Goal: Task Accomplishment & Management: Complete application form

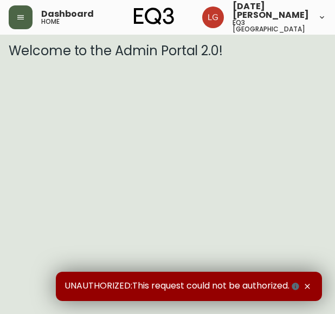
click at [18, 18] on icon "button" at bounding box center [20, 17] width 9 height 9
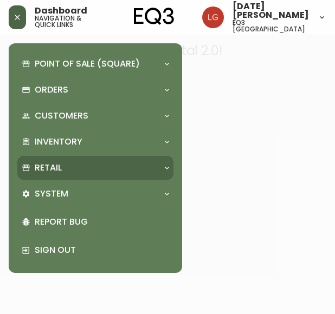
click at [67, 160] on div "Retail" at bounding box center [95, 168] width 156 height 24
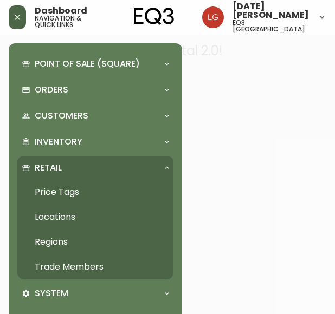
click at [87, 269] on link "Trade Members" at bounding box center [95, 267] width 156 height 25
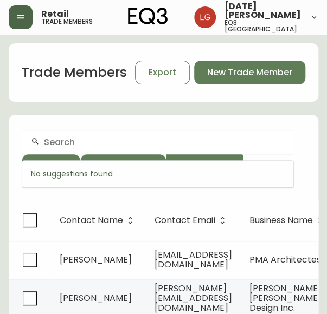
click at [77, 140] on input "text" at bounding box center [164, 142] width 240 height 10
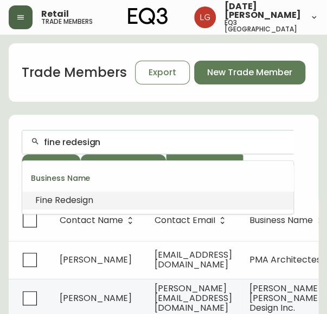
click at [67, 199] on span "Redesign" at bounding box center [74, 200] width 38 height 12
type input "Fine Redesign"
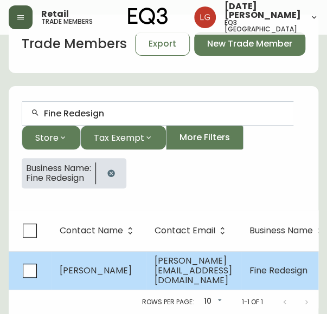
scroll to position [36, 0]
click at [141, 260] on td "Fiona Roeske" at bounding box center [98, 270] width 95 height 38
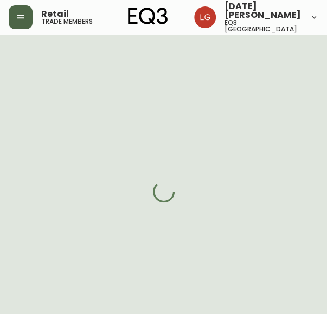
select select "BC"
select select "CA"
select select "CA_EN"
select select "Other"
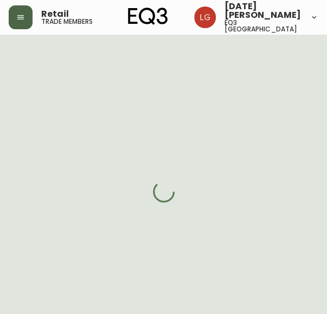
select select "cjw10z96p001r6gs00juufhhe"
select select "false"
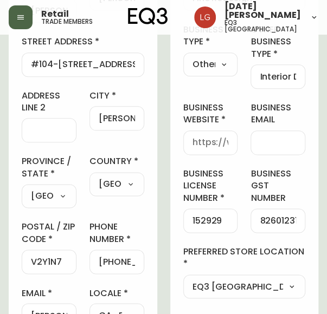
scroll to position [271, 0]
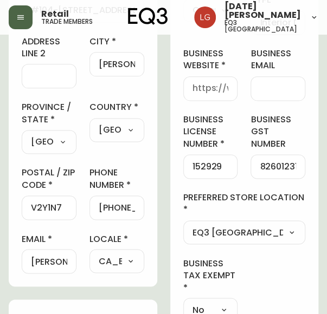
click at [190, 163] on div "152929" at bounding box center [210, 166] width 55 height 24
drag, startPoint x: 192, startPoint y: 165, endPoint x: 235, endPoint y: 168, distance: 42.9
click at [235, 168] on div "152929" at bounding box center [210, 166] width 55 height 24
click at [272, 161] on input "826012312" at bounding box center [277, 166] width 36 height 10
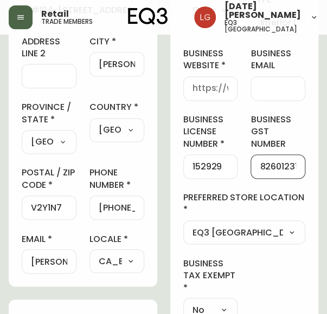
scroll to position [0, 6]
drag, startPoint x: 261, startPoint y: 152, endPoint x: 310, endPoint y: 154, distance: 48.8
click at [310, 154] on div "business information business name Fine Redesign business type Other Select Int…" at bounding box center [244, 106] width 148 height 457
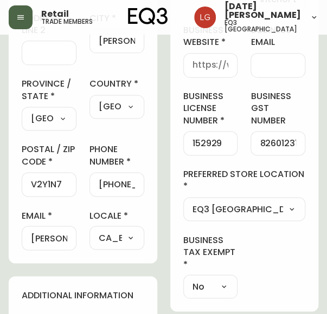
scroll to position [271, 0]
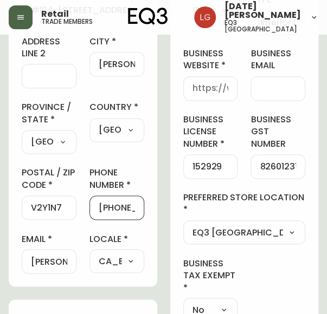
click at [103, 203] on input "+17788810819" at bounding box center [117, 208] width 36 height 10
drag, startPoint x: 107, startPoint y: 205, endPoint x: 164, endPoint y: 205, distance: 56.3
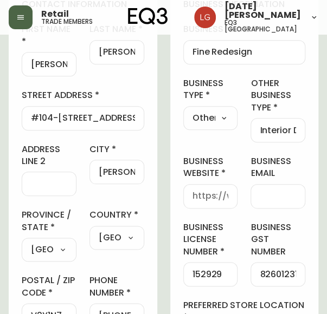
scroll to position [162, 0]
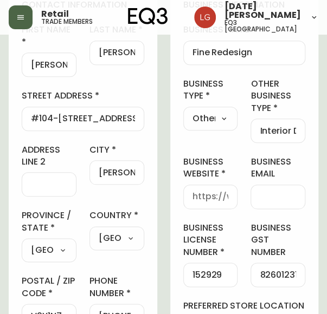
click at [47, 119] on input "#104-[STREET_ADDRESS]" at bounding box center [83, 119] width 104 height 10
drag, startPoint x: 31, startPoint y: 118, endPoint x: 186, endPoint y: 149, distance: 157.5
click at [122, 173] on input "[PERSON_NAME]" at bounding box center [117, 172] width 36 height 10
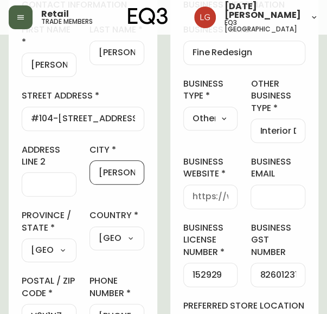
click at [122, 173] on input "[PERSON_NAME]" at bounding box center [117, 172] width 36 height 10
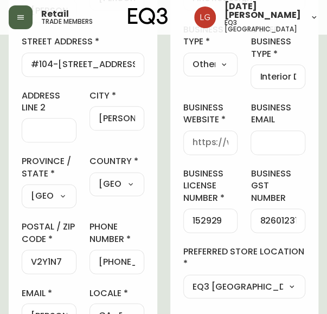
click at [48, 258] on input "V2Y1N7" at bounding box center [49, 262] width 36 height 10
click at [41, 259] on input "V2Y1N7" at bounding box center [49, 262] width 36 height 10
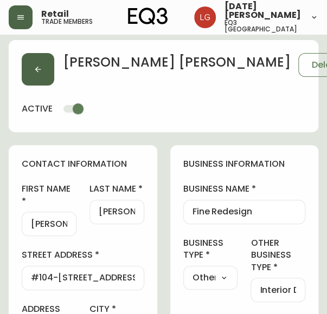
scroll to position [0, 0]
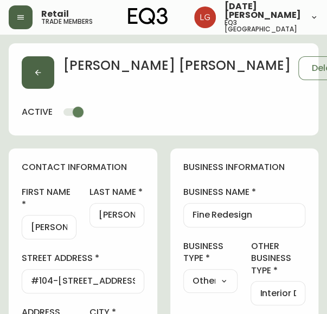
click at [35, 70] on icon "button" at bounding box center [38, 72] width 9 height 9
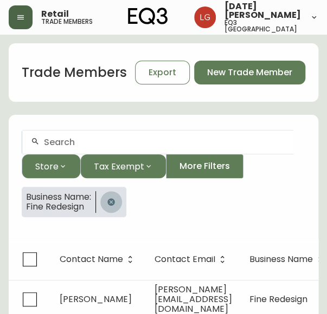
click at [117, 206] on button "button" at bounding box center [111, 202] width 22 height 22
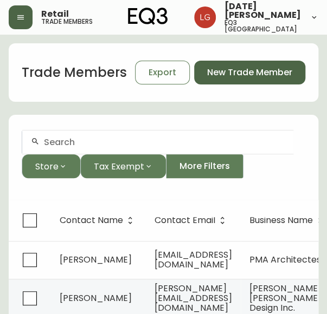
click at [221, 74] on span "New Trade Member" at bounding box center [249, 73] width 85 height 12
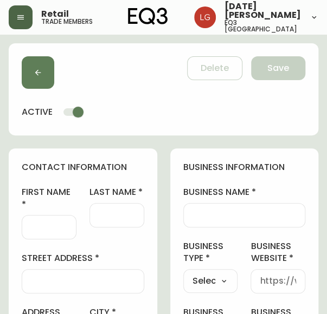
scroll to position [54, 0]
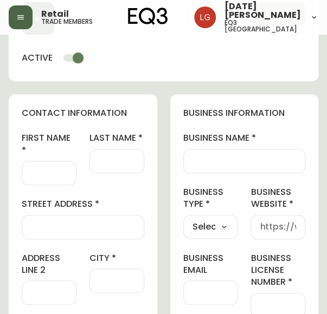
click at [51, 173] on input "first name" at bounding box center [49, 173] width 36 height 10
paste input "[PERSON_NAME]"
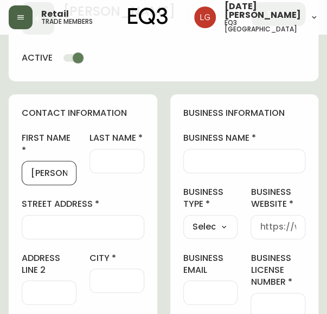
type input "[PERSON_NAME]"
click at [112, 160] on input "last name" at bounding box center [117, 161] width 36 height 10
paste input "Matthewman"
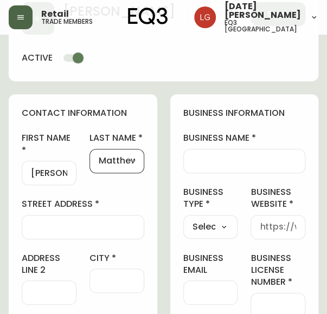
scroll to position [0, 22]
type input "Matthewman"
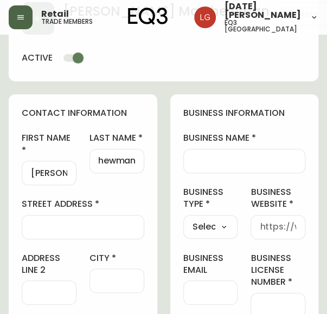
scroll to position [0, 0]
click at [208, 156] on input "business name" at bounding box center [244, 161] width 104 height 10
paste input "[URL][DOMAIN_NAME]"
type input "[URL][DOMAIN_NAME]"
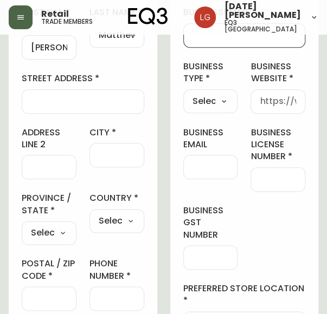
scroll to position [162, 0]
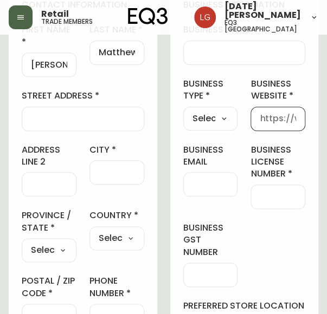
click at [265, 119] on input "business website" at bounding box center [277, 119] width 36 height 10
paste input "[URL][DOMAIN_NAME]"
type input "[URL][DOMAIN_NAME]"
click at [216, 113] on select "Select Interior Designer Architect Home Builder Contractor Real Estate Agent Ho…" at bounding box center [210, 118] width 55 height 16
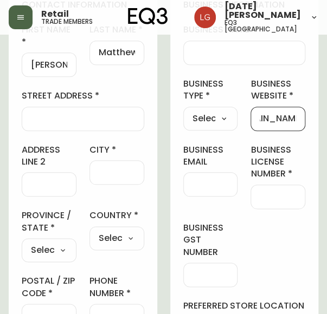
scroll to position [0, 0]
select select "Interior Designer"
click at [183, 110] on select "Select Interior Designer Architect Home Builder Contractor Real Estate Agent Ho…" at bounding box center [210, 118] width 55 height 16
type input "Interior Designer"
click at [210, 189] on div at bounding box center [210, 184] width 55 height 24
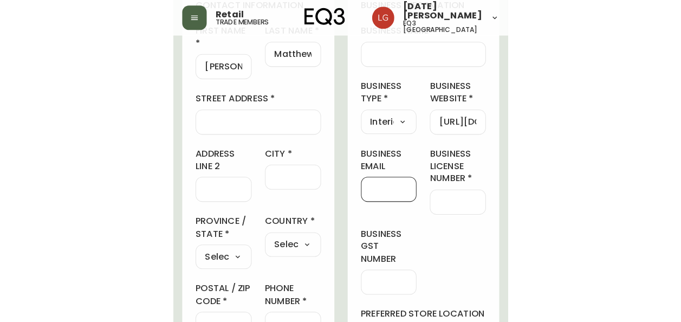
scroll to position [108, 0]
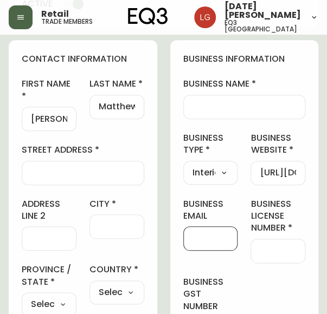
click at [207, 108] on input "business name" at bounding box center [244, 107] width 104 height 10
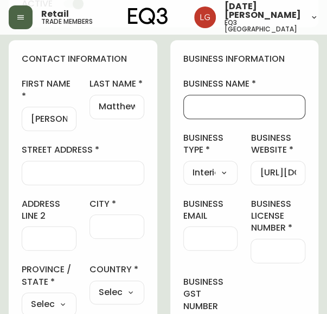
paste input "[URL][DOMAIN_NAME]"
type input "[URL][DOMAIN_NAME]"
drag, startPoint x: 285, startPoint y: 108, endPoint x: 146, endPoint y: 98, distance: 139.0
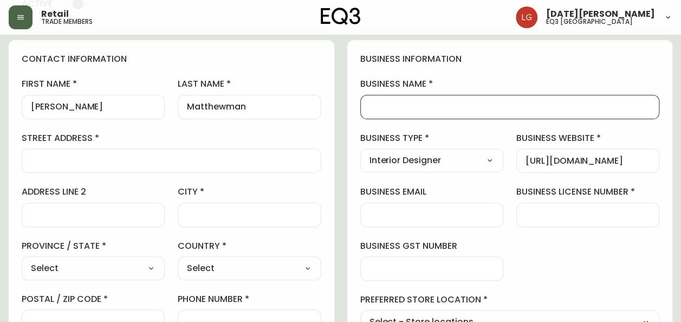
type input "n"
type input "Novari Collective"
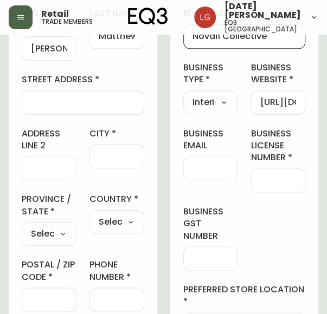
scroll to position [162, 0]
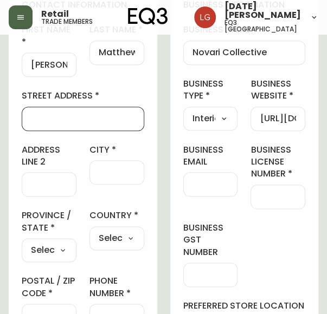
click at [84, 116] on input "street address" at bounding box center [83, 119] width 104 height 10
paste input "#104-[STREET_ADDRESS]"
type input "#104-[STREET_ADDRESS]"
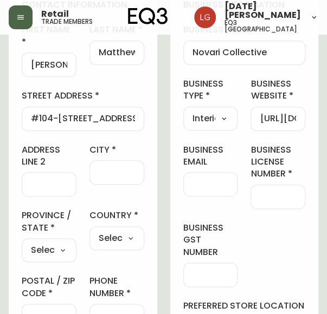
click at [97, 166] on div at bounding box center [116, 172] width 55 height 24
paste input "[PERSON_NAME]"
type input "[PERSON_NAME]"
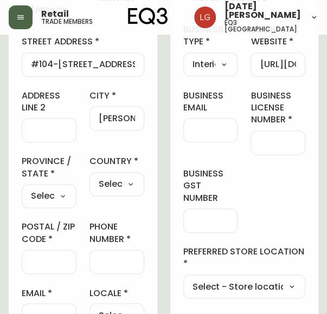
click at [43, 251] on div at bounding box center [49, 262] width 55 height 24
paste input "V2Y1N7"
type input "V2Y1N7"
click at [67, 196] on select "Select [GEOGRAPHIC_DATA] [GEOGRAPHIC_DATA] [GEOGRAPHIC_DATA] [GEOGRAPHIC_DATA] …" at bounding box center [49, 196] width 55 height 16
select select "BC"
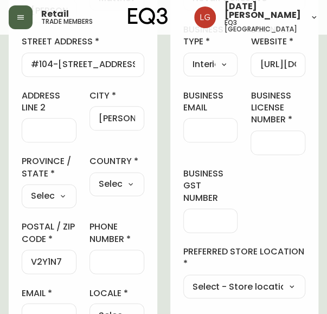
click at [22, 188] on select "Select [GEOGRAPHIC_DATA] [GEOGRAPHIC_DATA] [GEOGRAPHIC_DATA] [GEOGRAPHIC_DATA] …" at bounding box center [49, 196] width 55 height 16
type input "[GEOGRAPHIC_DATA]"
click at [104, 188] on select "Select [GEOGRAPHIC_DATA] [GEOGRAPHIC_DATA]" at bounding box center [116, 184] width 55 height 16
select select "CA"
click at [89, 176] on select "Select [GEOGRAPHIC_DATA] [GEOGRAPHIC_DATA]" at bounding box center [116, 184] width 55 height 16
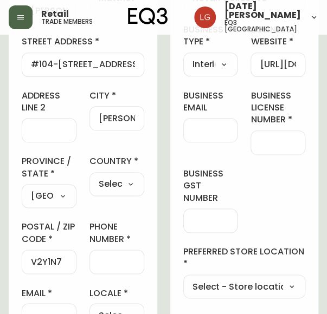
type input "[GEOGRAPHIC_DATA]"
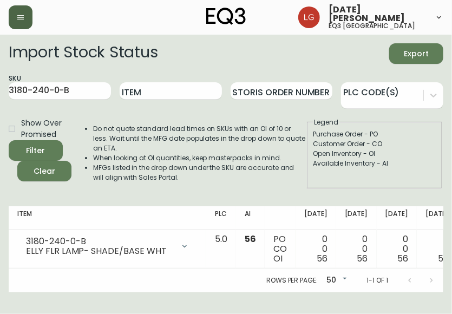
click at [27, 14] on button "button" at bounding box center [21, 17] width 24 height 24
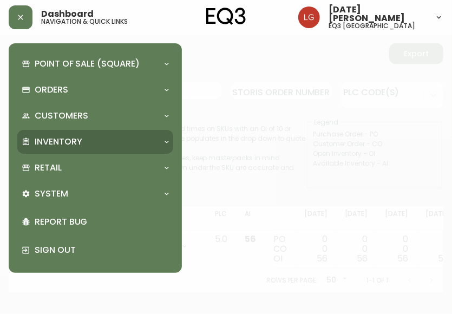
click at [99, 141] on div "Inventory" at bounding box center [90, 142] width 136 height 12
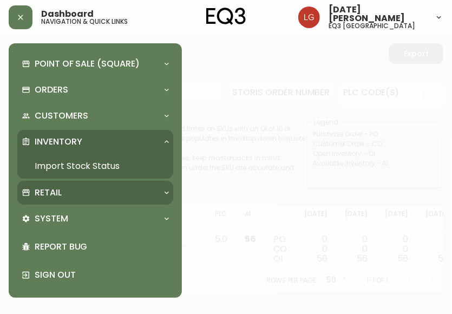
click at [92, 191] on div "Retail" at bounding box center [90, 193] width 136 height 12
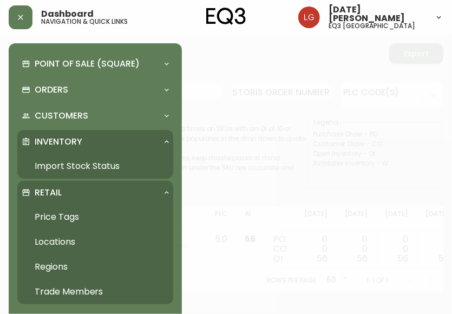
click at [91, 287] on link "Trade Members" at bounding box center [95, 291] width 156 height 25
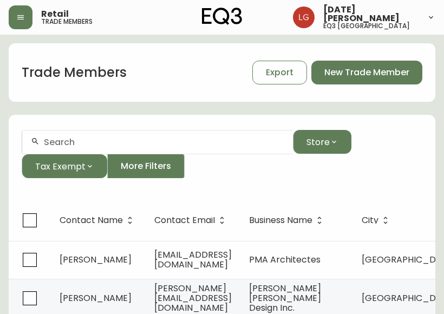
click at [245, 186] on form "Store Tax Exempt More Filters" at bounding box center [222, 158] width 427 height 83
click at [95, 130] on div at bounding box center [157, 142] width 271 height 24
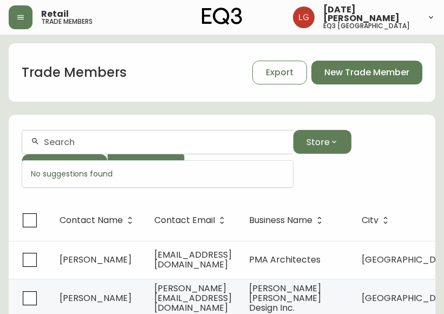
click at [91, 145] on input "text" at bounding box center [164, 142] width 240 height 10
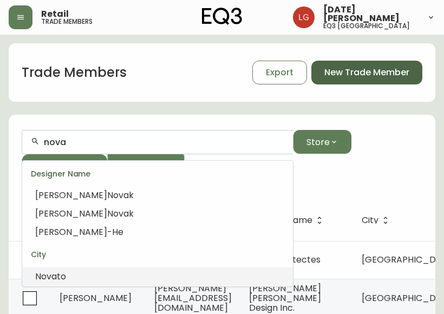
type input "nova"
click at [326, 72] on span "New Trade Member" at bounding box center [366, 73] width 85 height 12
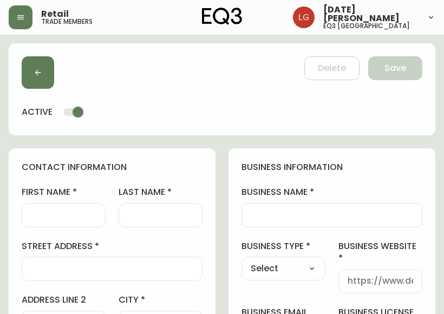
scroll to position [54, 0]
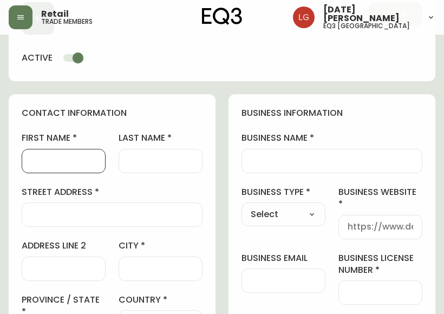
click at [69, 160] on input "first name" at bounding box center [64, 161] width 66 height 10
paste input "[PERSON_NAME]"
type input "[PERSON_NAME]"
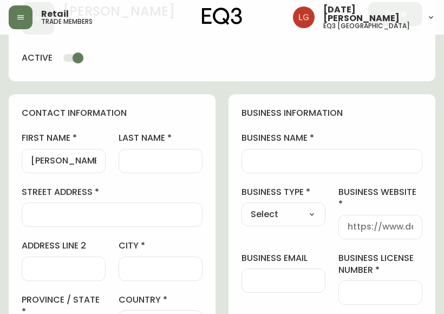
click at [153, 154] on div at bounding box center [161, 161] width 84 height 24
paste input "Matthewman"
type input "Matthewman"
click at [273, 173] on div "business information business name business type Select Select Interior Designe…" at bounding box center [332, 298] width 207 height 408
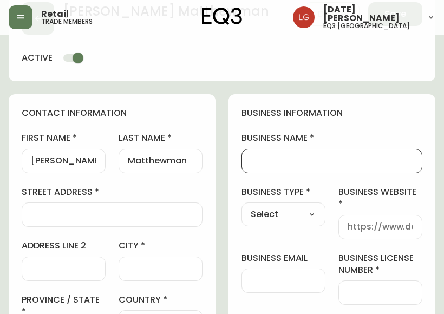
click at [273, 166] on input "business name" at bounding box center [332, 161] width 162 height 10
type input "M"
type input "Novari Collective"
type input "#104-[STREET_ADDRESS]"
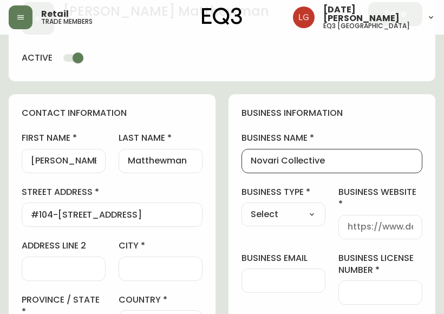
type input "[PERSON_NAME]"
select select "BC"
select select "CA"
type input "V2Y1N7"
type input "[URL][DOMAIN_NAME]"
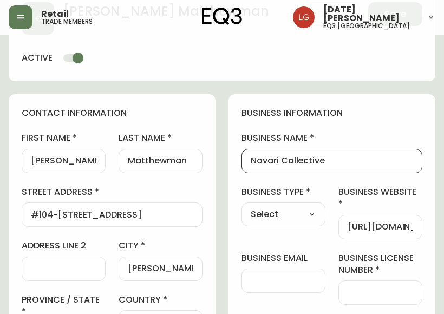
type input "[GEOGRAPHIC_DATA]"
click at [326, 112] on h4 "business information" at bounding box center [332, 113] width 181 height 12
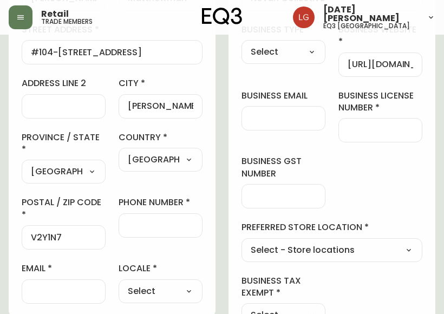
scroll to position [271, 0]
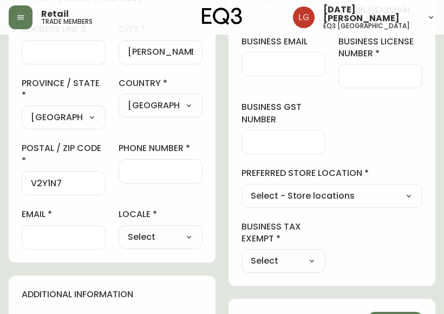
click at [54, 236] on input "email" at bounding box center [64, 237] width 66 height 10
paste input "[EMAIL_ADDRESS][DOMAIN_NAME]"
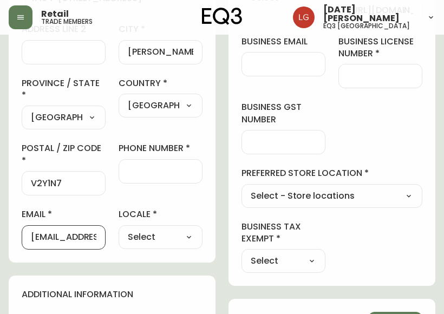
scroll to position [0, 12]
type input "[EMAIL_ADDRESS][DOMAIN_NAME]"
click at [92, 271] on div "contact information first name [PERSON_NAME] last name [GEOGRAPHIC_DATA] addres…" at bounding box center [112, 267] width 207 height 779
click at [157, 231] on select "Select CA_EN [GEOGRAPHIC_DATA] US_EN" at bounding box center [161, 237] width 84 height 16
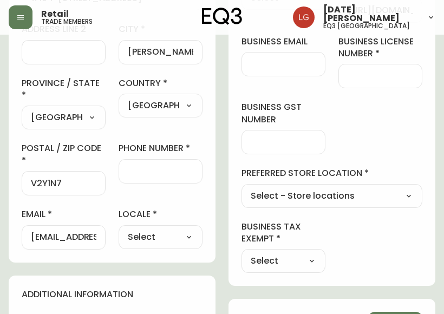
select select "CA_EN"
click at [119, 229] on select "Select CA_EN [GEOGRAPHIC_DATA] US_EN" at bounding box center [161, 237] width 84 height 16
type input "CA_EN"
click at [158, 173] on input "phone number" at bounding box center [161, 171] width 66 height 10
paste input "tel:[PHONE_NUMBER]"
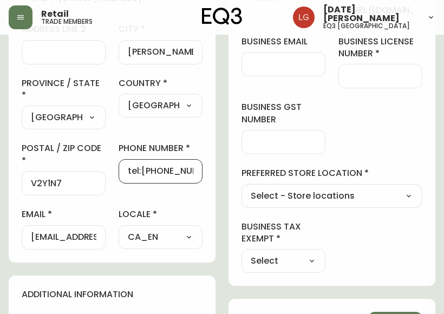
scroll to position [0, 11]
type input "tel:[PHONE_NUMBER]"
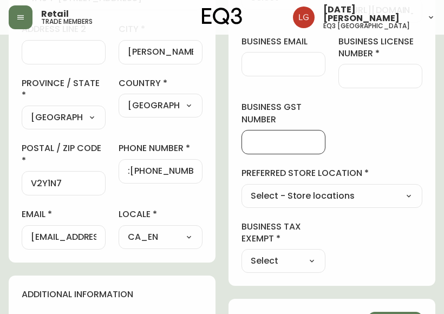
click at [277, 141] on input "business gst number" at bounding box center [284, 142] width 66 height 10
click at [271, 145] on input "business gst number" at bounding box center [284, 142] width 66 height 10
paste input "152929"
type input "152929"
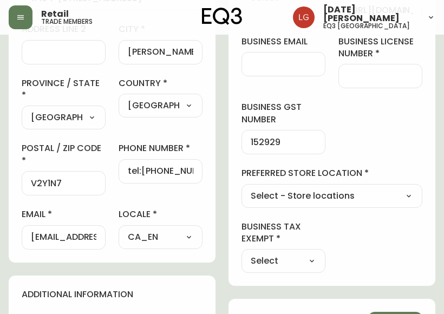
click at [316, 112] on label "business gst number" at bounding box center [284, 113] width 84 height 24
click at [316, 137] on input "152929" at bounding box center [284, 142] width 66 height 10
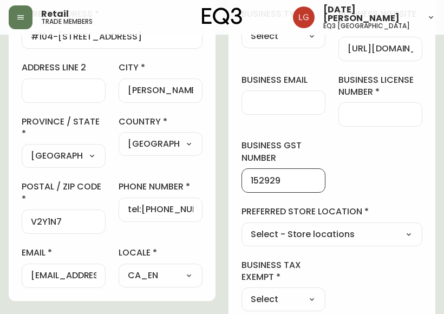
scroll to position [217, 0]
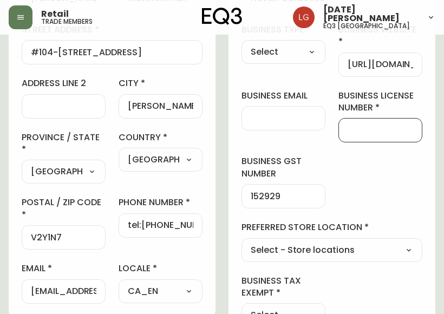
click at [326, 129] on input "business license number" at bounding box center [381, 130] width 66 height 10
paste input "826012312"
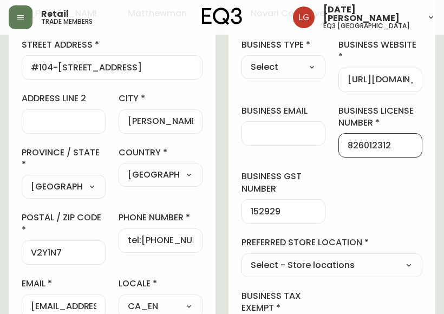
scroll to position [271, 0]
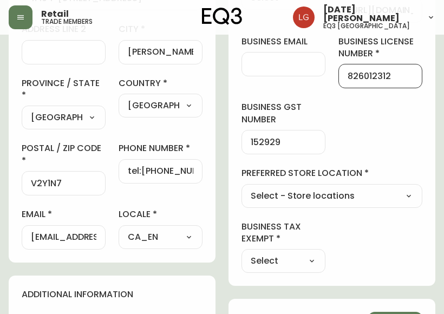
type input "826012312"
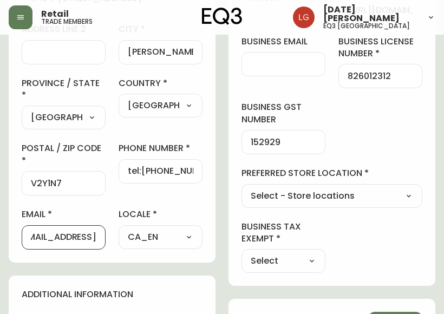
scroll to position [0, 12]
drag, startPoint x: 32, startPoint y: 234, endPoint x: 165, endPoint y: 243, distance: 132.9
click at [165, 243] on div "first name [PERSON_NAME] last name [GEOGRAPHIC_DATA] address [STREET_ADDRESS] /…" at bounding box center [112, 83] width 181 height 334
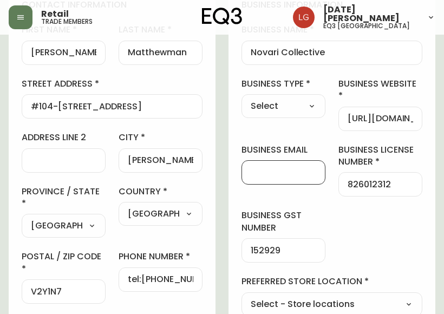
scroll to position [0, 0]
click at [263, 170] on input "business email" at bounding box center [284, 172] width 66 height 10
paste input "[EMAIL_ADDRESS][DOMAIN_NAME]"
type input "[EMAIL_ADDRESS][DOMAIN_NAME]"
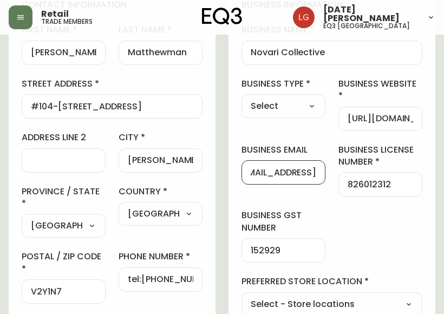
click at [256, 109] on select "Select Interior Designer Architect Home Builder Contractor Real Estate Agent Ho…" at bounding box center [284, 106] width 84 height 16
select select "Interior Designer"
click at [242, 98] on select "Select Interior Designer Architect Home Builder Contractor Real Estate Agent Ho…" at bounding box center [284, 106] width 84 height 16
type input "Interior Designer"
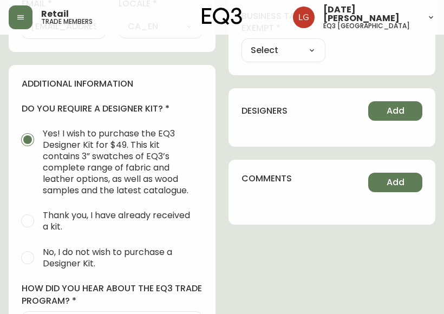
scroll to position [542, 0]
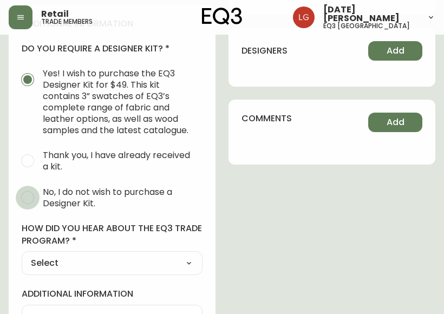
click at [24, 193] on input "No, I do not wish to purchase a Designer Kit." at bounding box center [28, 198] width 24 height 24
radio input "true"
radio input "false"
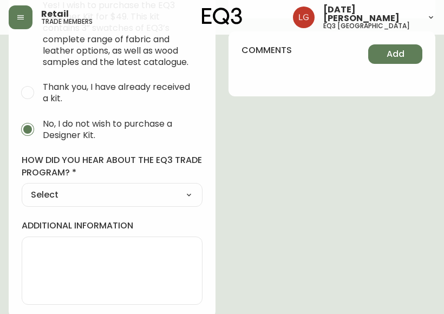
scroll to position [611, 0]
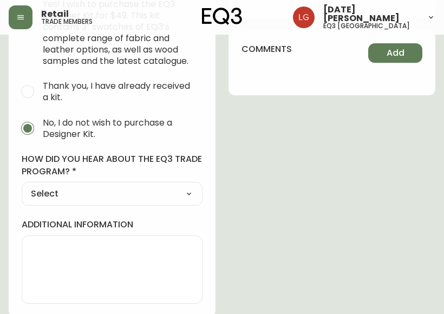
click at [63, 190] on select "Select Social Media Advertisement Trade Show Outreach from a Trade Rep Other" at bounding box center [112, 194] width 181 height 16
click at [68, 186] on select "Select Social Media Advertisement Trade Show Outreach from a Trade Rep Other" at bounding box center [112, 194] width 181 height 16
select select "Outreach from a Trade Rep"
click at [22, 186] on select "Select Social Media Advertisement Trade Show Outreach from a Trade Rep Other" at bounding box center [112, 194] width 181 height 16
type input "Outreach from a Trade Rep"
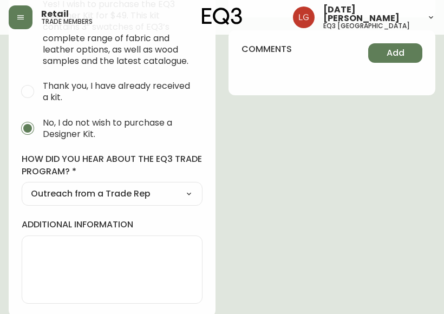
click at [72, 271] on textarea "additional information" at bounding box center [112, 270] width 162 height 54
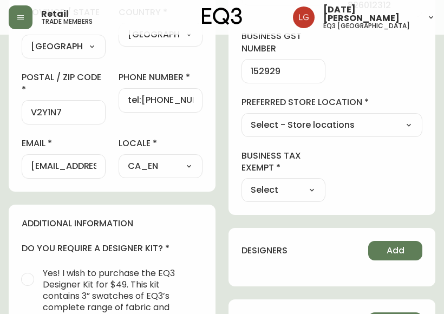
scroll to position [325, 0]
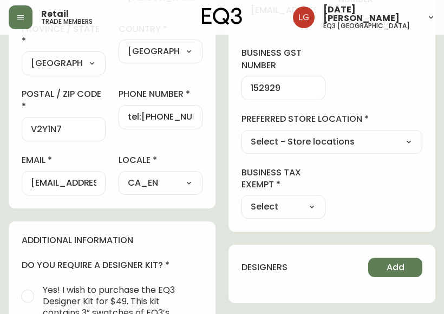
type textarea "Trade Rep [PERSON_NAME]"
click at [324, 145] on select "Select - Store locations EQ3 [GEOGRAPHIC_DATA] EQ3 [GEOGRAPHIC_DATA] [GEOGRAPHI…" at bounding box center [332, 142] width 181 height 16
select select "cjw10z96p001r6gs00juufhhe"
click at [242, 134] on select "Select - Store locations EQ3 [GEOGRAPHIC_DATA] EQ3 [GEOGRAPHIC_DATA] [GEOGRAPHI…" at bounding box center [332, 142] width 181 height 16
type input "EQ3 [GEOGRAPHIC_DATA]"
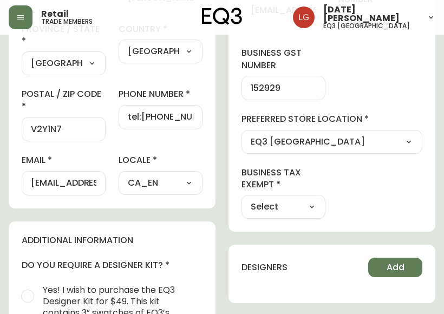
click at [289, 212] on select "Select Yes No" at bounding box center [284, 207] width 84 height 16
select select "false"
click at [242, 199] on select "Select Yes No" at bounding box center [284, 207] width 84 height 16
type input "No"
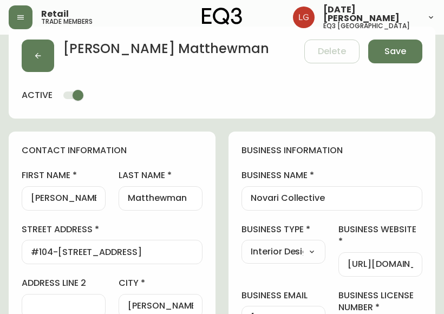
scroll to position [0, 0]
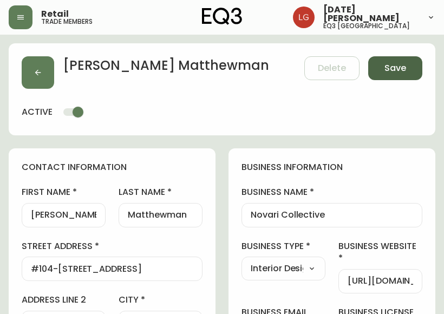
click at [326, 70] on span "Save" at bounding box center [395, 68] width 22 height 12
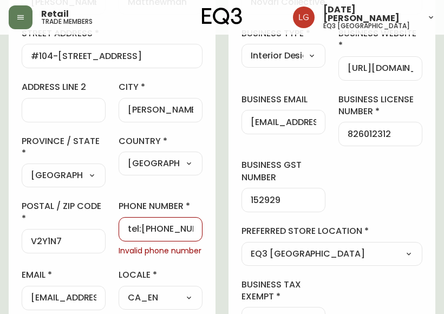
scroll to position [271, 0]
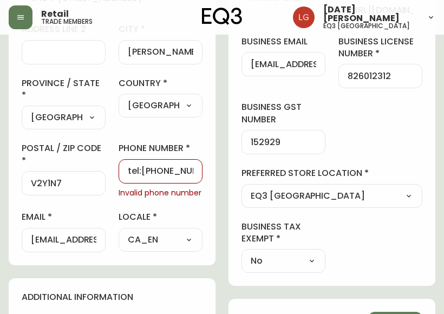
click at [145, 173] on input "tel:[PHONE_NUMBER]" at bounding box center [161, 171] width 66 height 10
drag, startPoint x: 139, startPoint y: 171, endPoint x: 84, endPoint y: 171, distance: 54.2
click at [84, 171] on div "first name [PERSON_NAME] last name [GEOGRAPHIC_DATA] address [STREET_ADDRESS] /…" at bounding box center [112, 84] width 181 height 336
click at [150, 169] on input "[PHONE_NUMBER]" at bounding box center [161, 171] width 66 height 10
click at [166, 170] on input "604534-9595" at bounding box center [161, 171] width 66 height 10
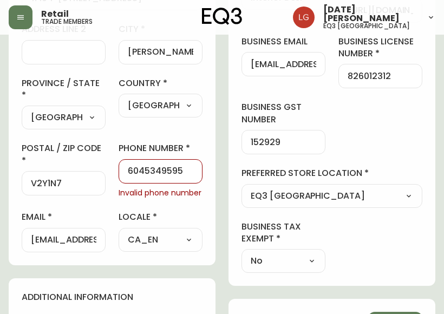
click at [205, 209] on div "contact information first name [PERSON_NAME] last name [GEOGRAPHIC_DATA] addres…" at bounding box center [112, 72] width 207 height 388
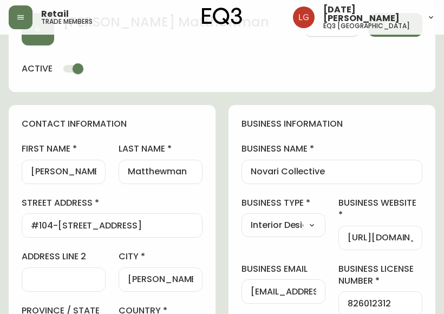
scroll to position [0, 0]
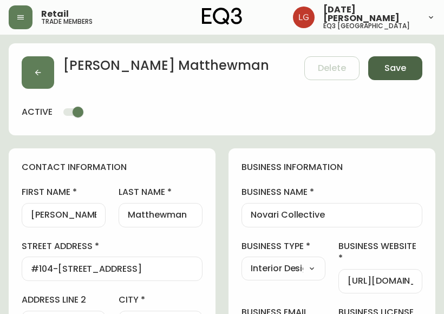
click at [326, 71] on span "Save" at bounding box center [395, 68] width 22 height 12
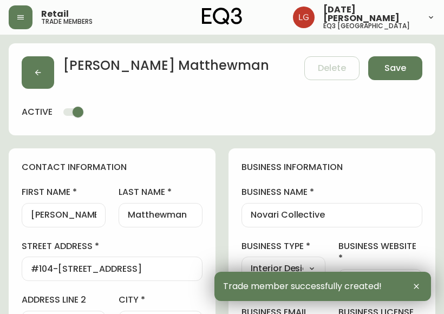
type input "[PHONE_NUMBER]"
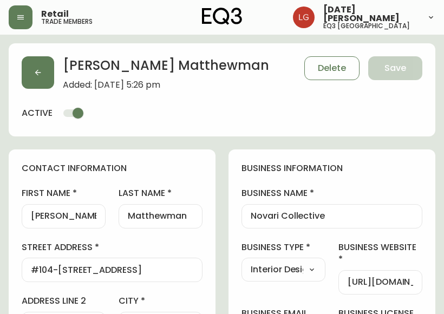
click at [326, 68] on div "[PERSON_NAME] Added: [DATE] 5:26 pm Delete Save" at bounding box center [222, 73] width 401 height 34
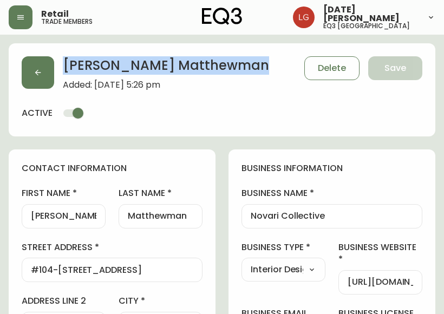
drag, startPoint x: 202, startPoint y: 68, endPoint x: 61, endPoint y: 55, distance: 141.9
click at [61, 55] on div "[PERSON_NAME] Added: [DATE] 5:26 pm Delete Save active" at bounding box center [222, 89] width 427 height 93
copy h2 "[PERSON_NAME]"
click at [38, 71] on icon "button" at bounding box center [38, 72] width 9 height 9
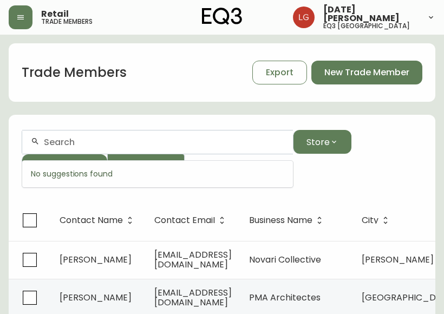
click at [158, 143] on input "text" at bounding box center [164, 142] width 240 height 10
paste input "[PERSON_NAME]"
type input "[PERSON_NAME]"
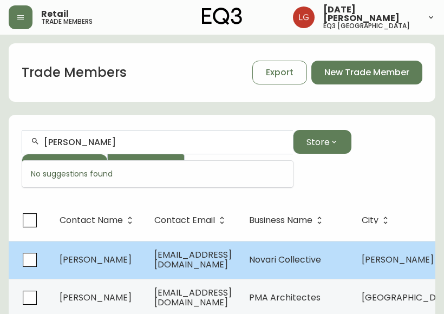
scroll to position [54, 0]
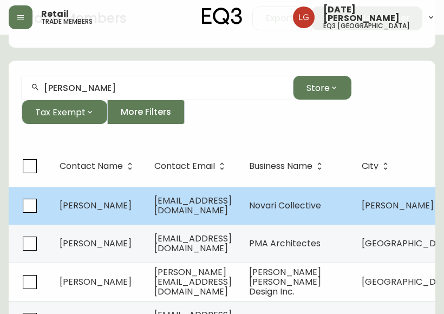
click at [132, 213] on td "[PERSON_NAME]" at bounding box center [98, 206] width 95 height 38
select select "BC"
select select "CA"
select select "CA_EN"
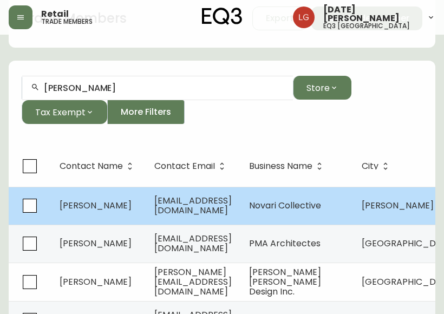
select select "Outreach from a Trade Rep"
select select "Interior Designer"
select select "false"
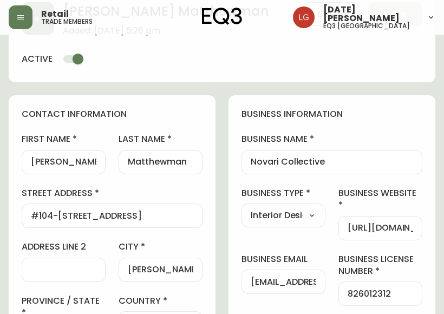
type input "EQ3 [GEOGRAPHIC_DATA]"
select select "cjw10z96p001r6gs00juufhhe"
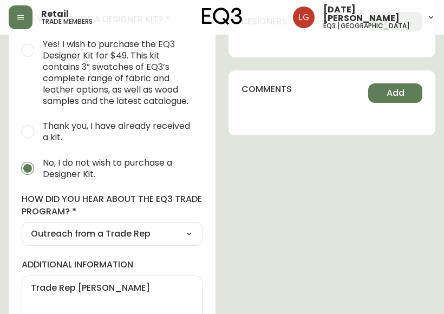
scroll to position [558, 0]
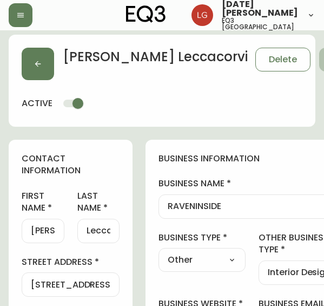
select select "BC"
select select "CA"
select select "CA_EN"
select select "Other"
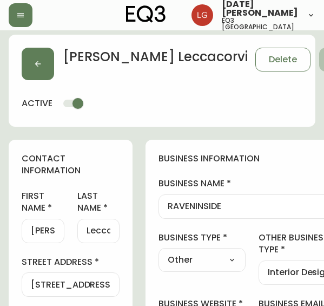
select select "cjw10z96p001r6gs00juufhhe"
select select "false"
click at [155, 107] on div "Claudia Leccacorvi Delete Save active" at bounding box center [162, 81] width 307 height 92
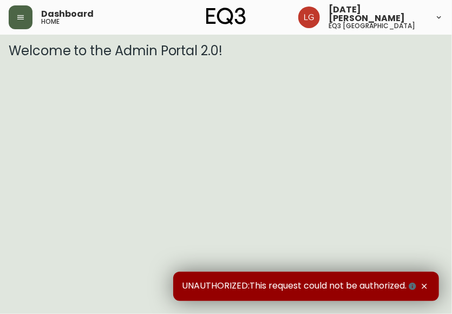
click at [25, 17] on button "button" at bounding box center [21, 17] width 24 height 24
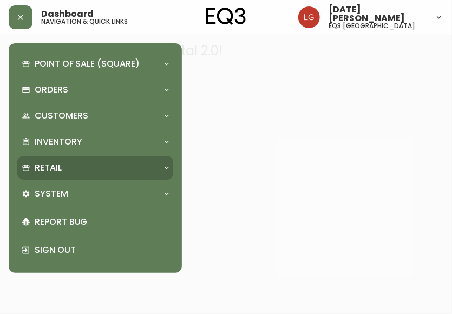
click at [90, 172] on div "Retail" at bounding box center [90, 168] width 136 height 12
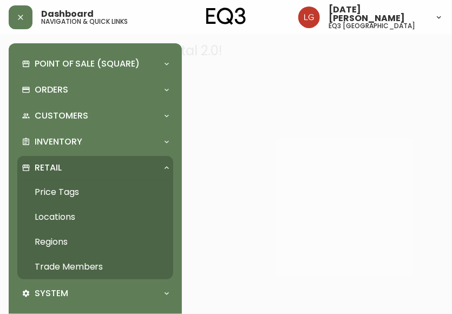
click at [87, 268] on link "Trade Members" at bounding box center [95, 267] width 156 height 25
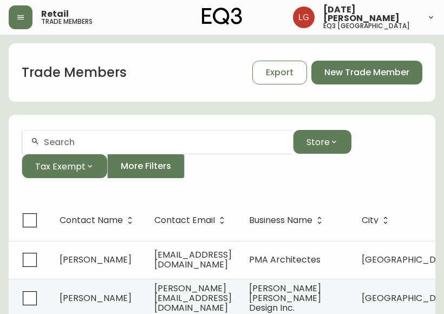
click at [81, 143] on input "text" at bounding box center [164, 142] width 240 height 10
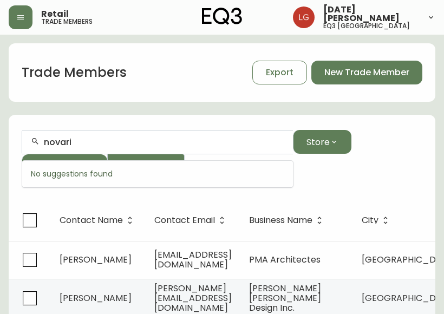
type input "novari"
